Goal: Entertainment & Leisure: Consume media (video, audio)

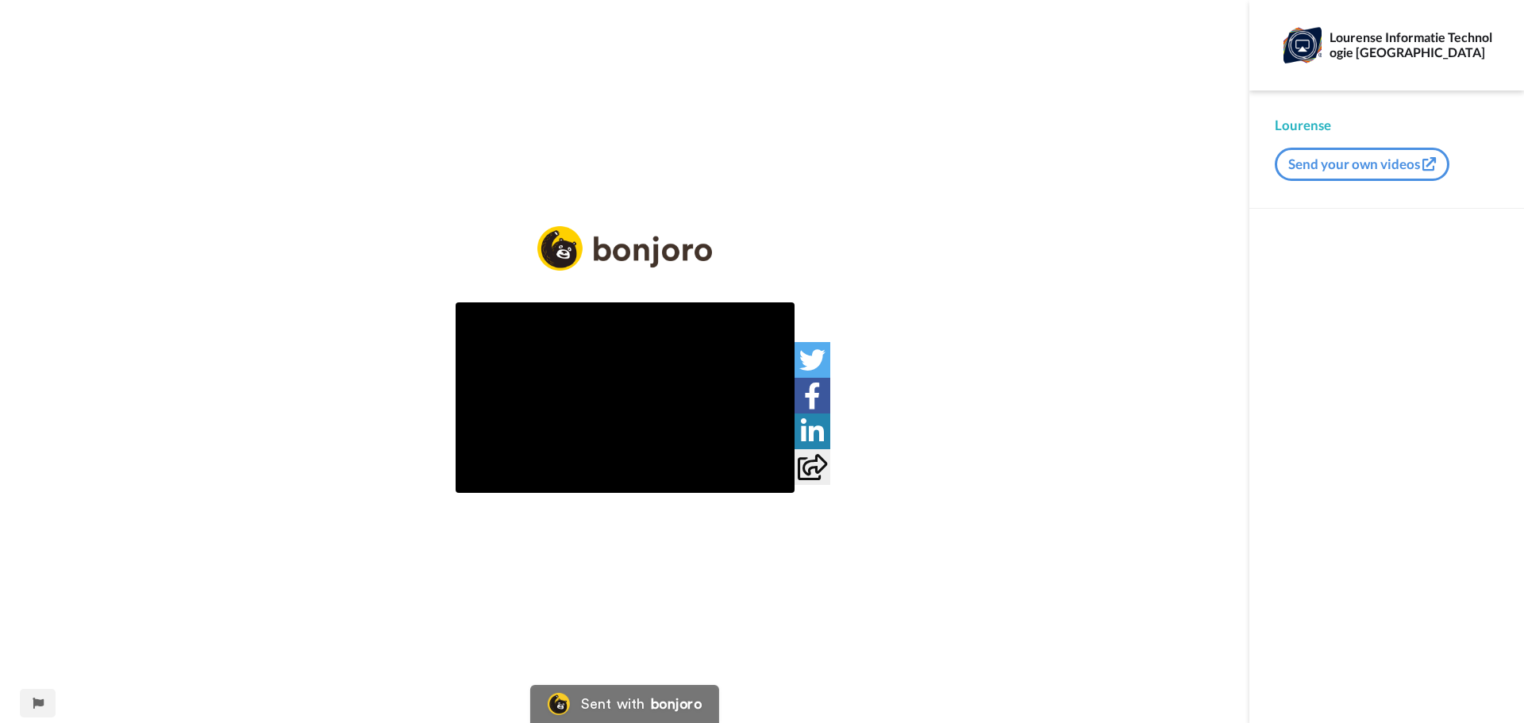
click at [561, 340] on img at bounding box center [624, 397] width 339 height 190
click at [617, 393] on icon at bounding box center [625, 398] width 42 height 42
click at [814, 575] on div "Play/Pause" at bounding box center [624, 361] width 1249 height 723
click at [746, 464] on video at bounding box center [624, 397] width 339 height 190
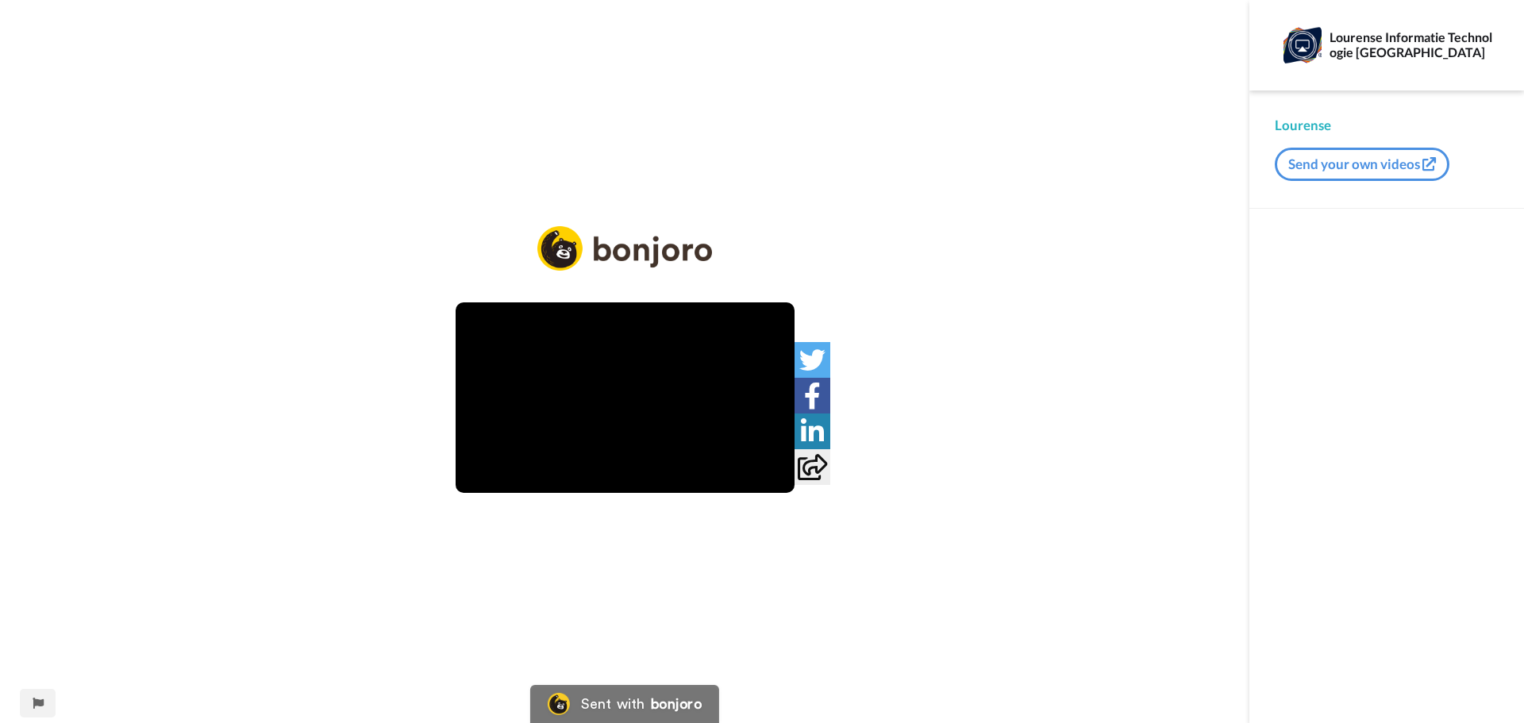
click at [746, 464] on video at bounding box center [624, 397] width 339 height 190
click at [649, 413] on video at bounding box center [624, 397] width 339 height 190
click at [620, 397] on icon "Play/Pause" at bounding box center [625, 397] width 42 height 75
click at [637, 332] on video at bounding box center [624, 397] width 339 height 190
